Goal: Task Accomplishment & Management: Manage account settings

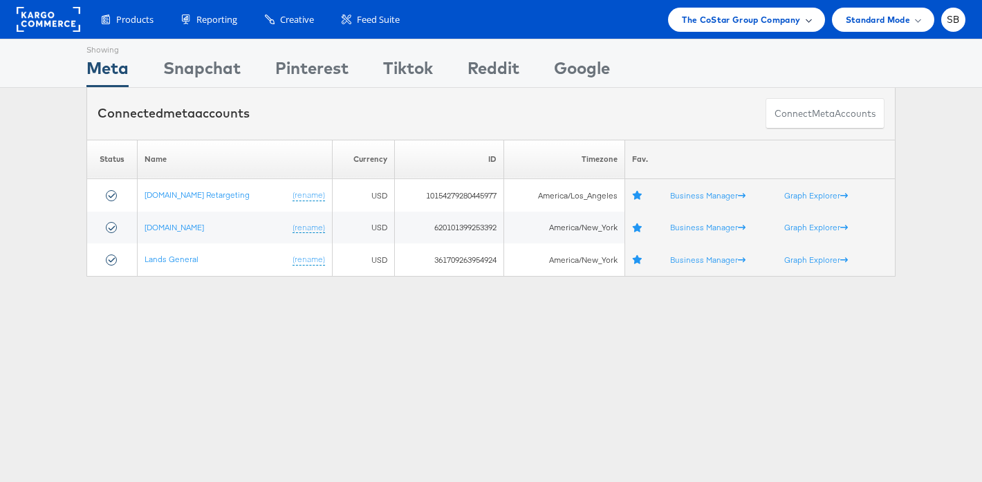
click at [695, 24] on span "The CoStar Group Company" at bounding box center [741, 19] width 118 height 15
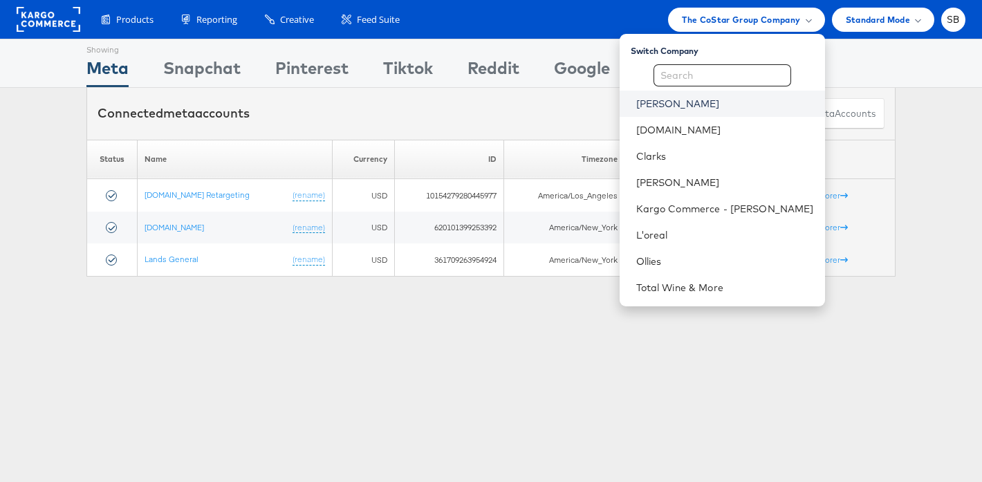
click at [693, 103] on link "[PERSON_NAME]" at bounding box center [725, 104] width 178 height 14
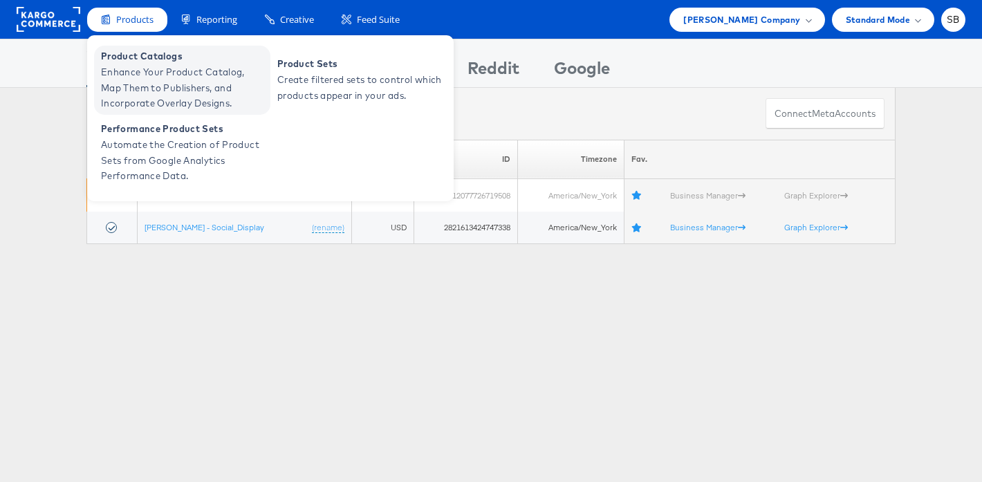
click at [153, 84] on span "Enhance Your Product Catalog, Map Them to Publishers, and Incorporate Overlay D…" at bounding box center [184, 87] width 166 height 47
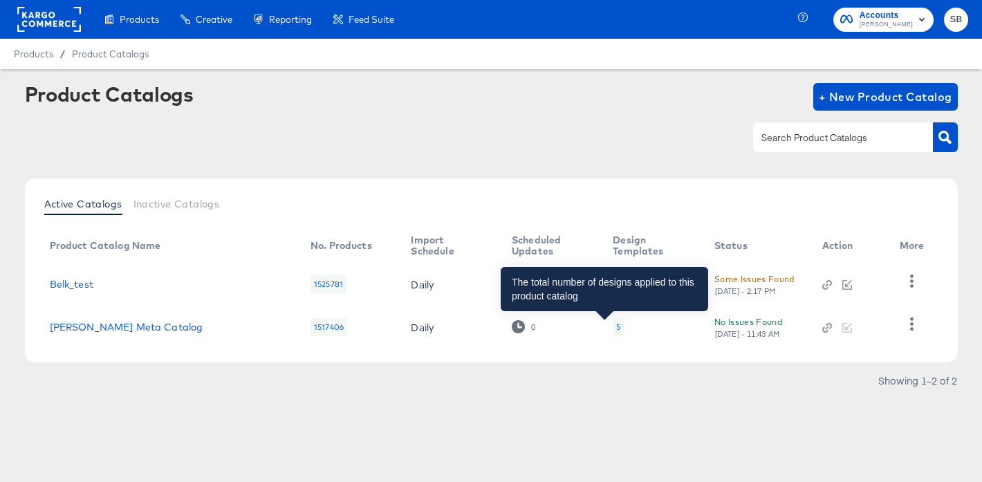
click at [616, 327] on div "5" at bounding box center [618, 326] width 4 height 11
